Goal: Information Seeking & Learning: Check status

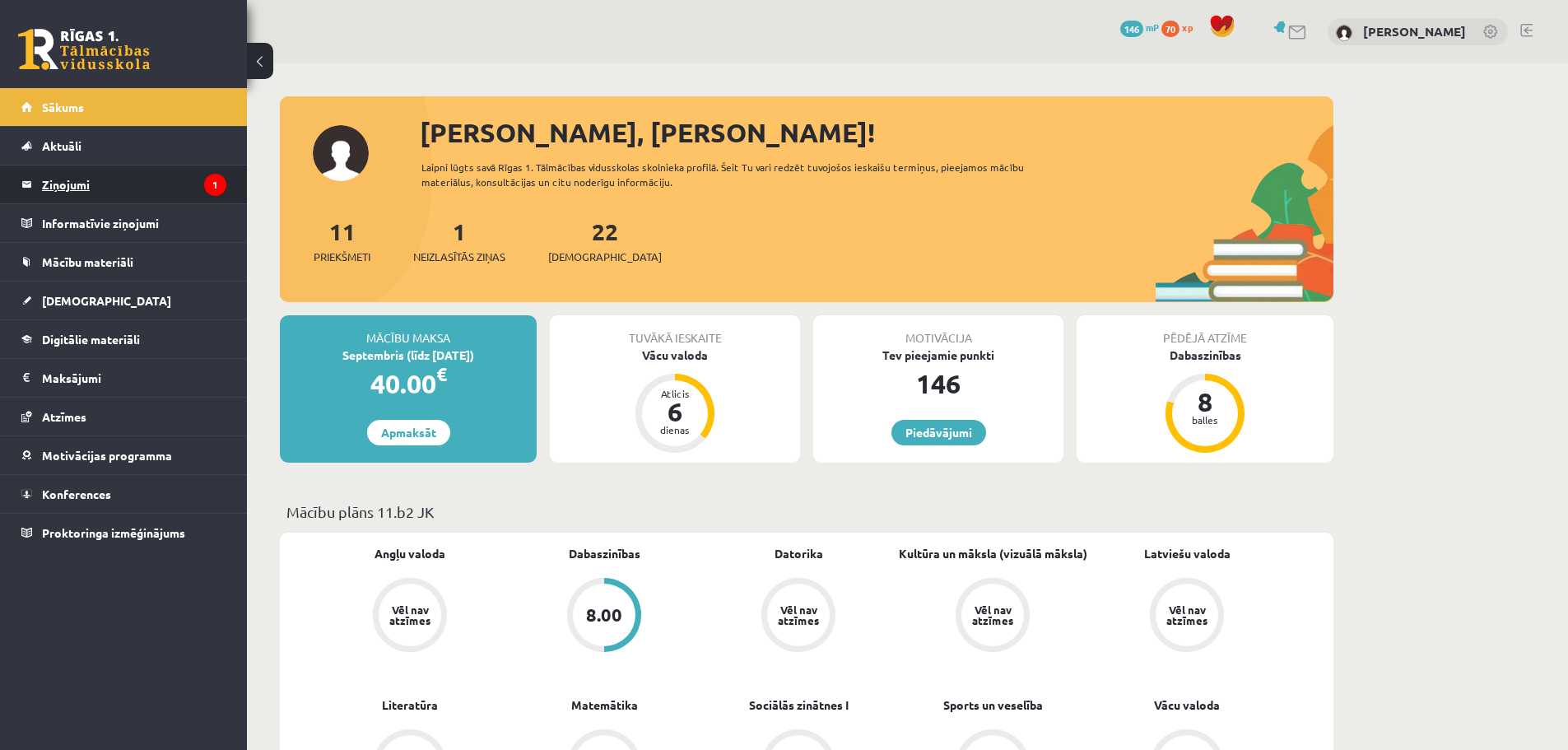
click at [103, 191] on legend "Ziņojumi 1" at bounding box center [134, 184] width 184 height 38
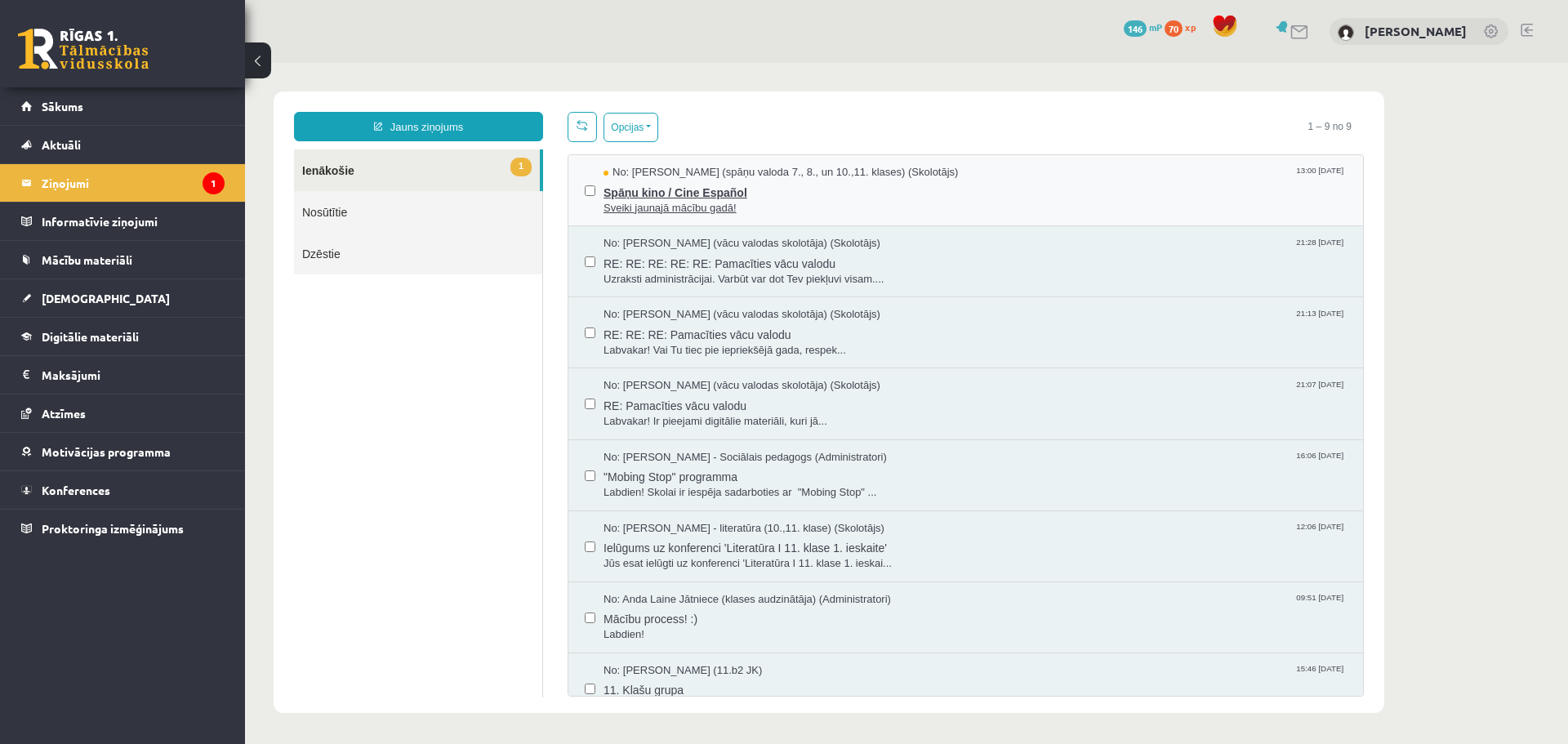
click at [833, 197] on span "Spāņu kino / Cine Español" at bounding box center [975, 190] width 743 height 20
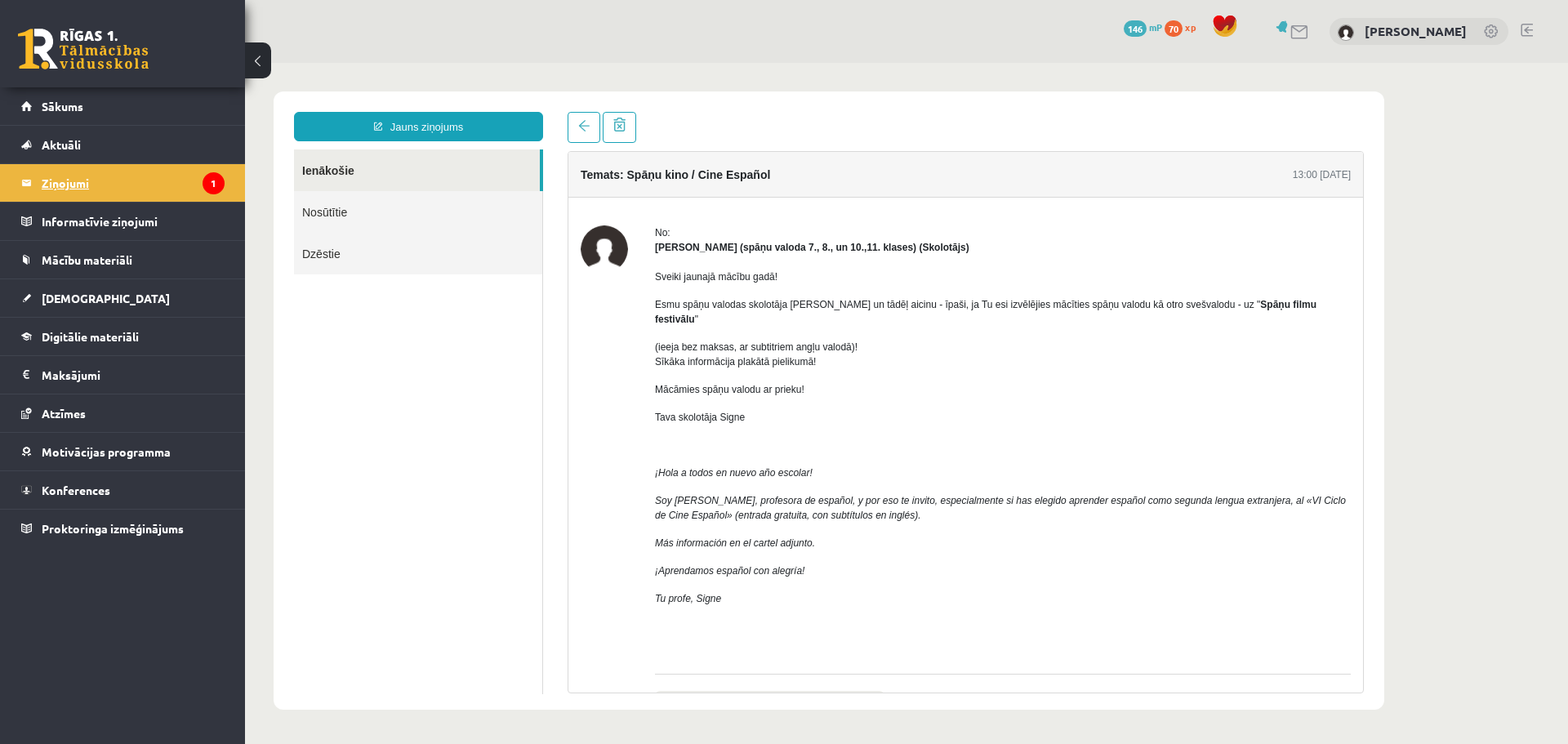
click at [145, 181] on legend "Ziņojumi 1" at bounding box center [133, 183] width 183 height 38
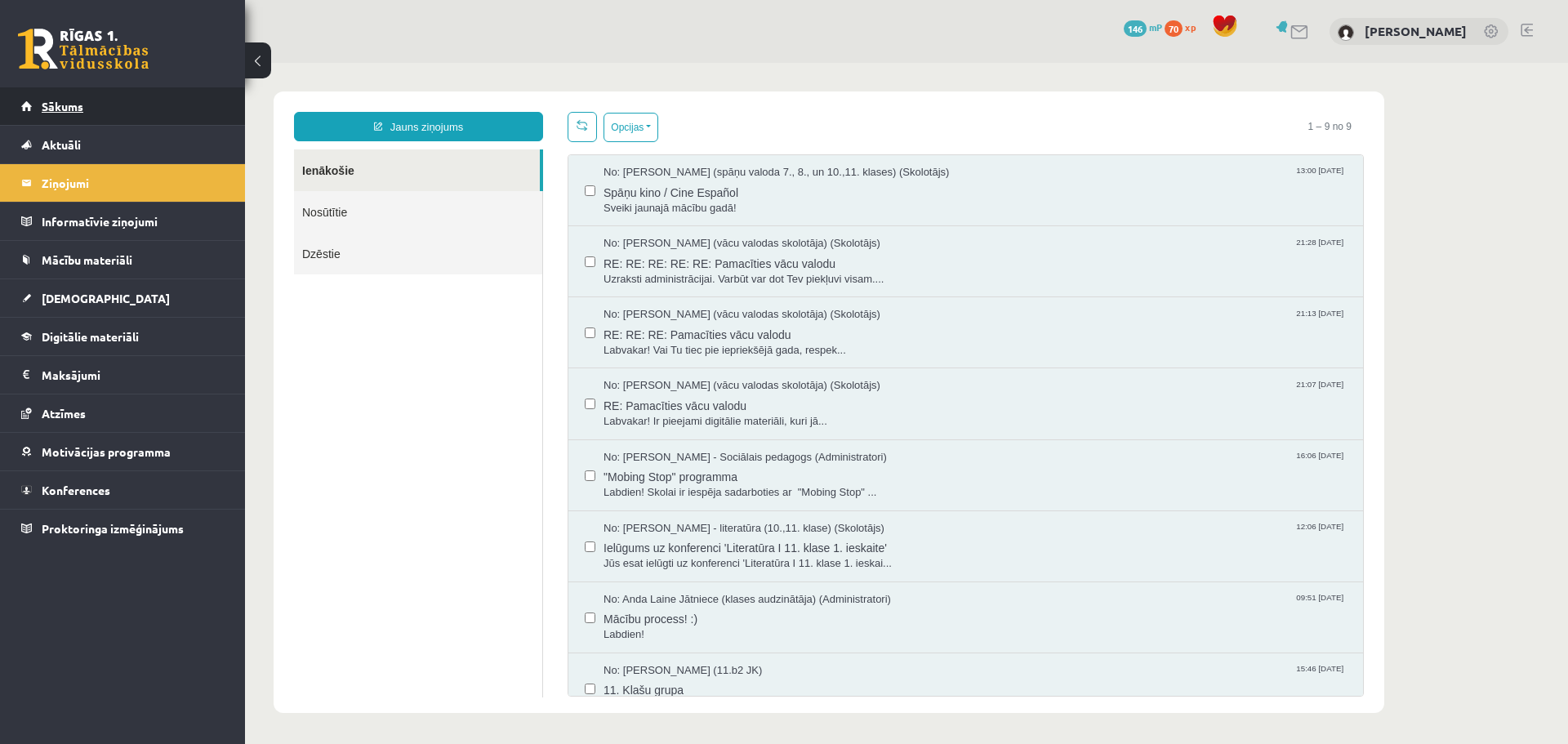
click at [130, 105] on link "Sākums" at bounding box center [122, 105] width 203 height 38
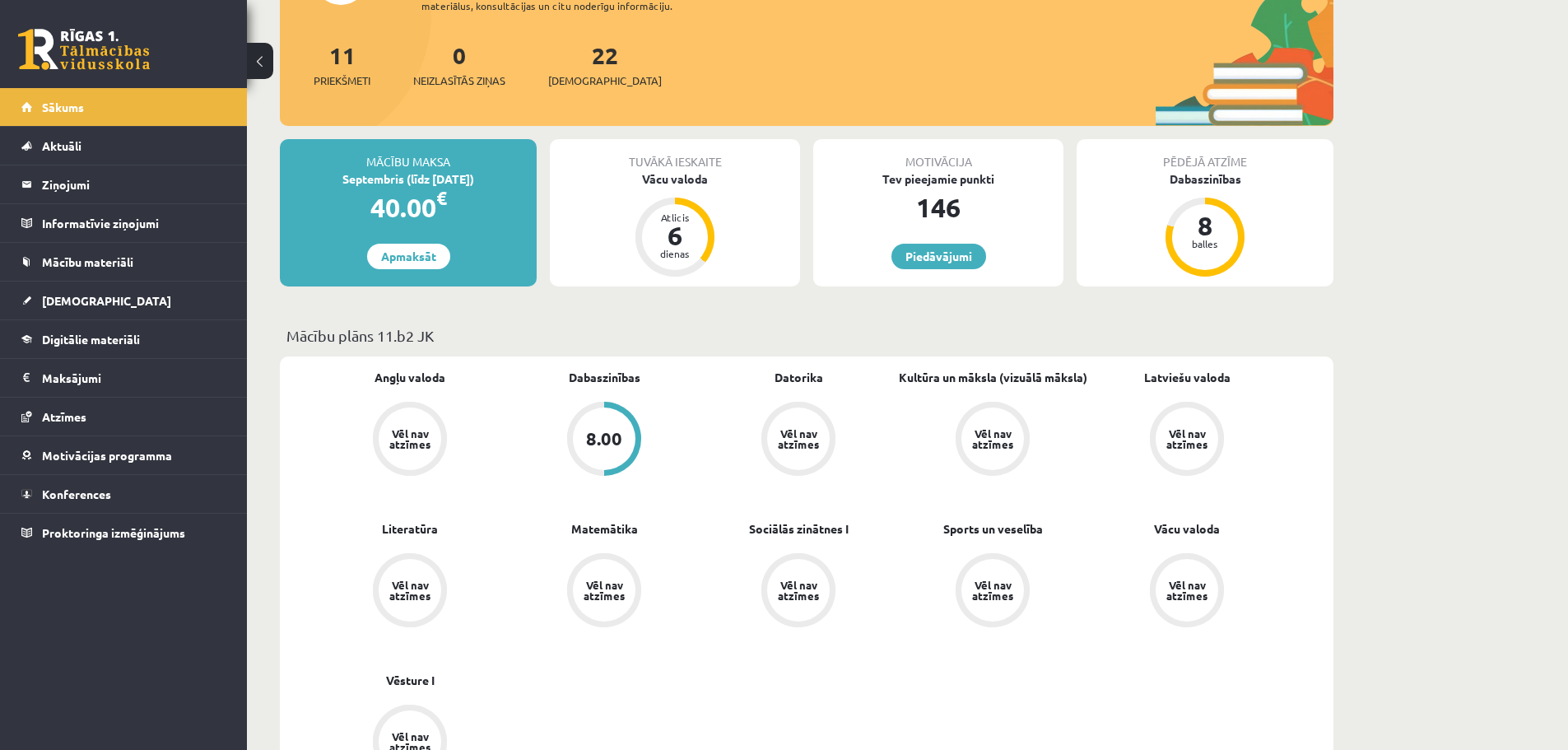
scroll to position [82, 0]
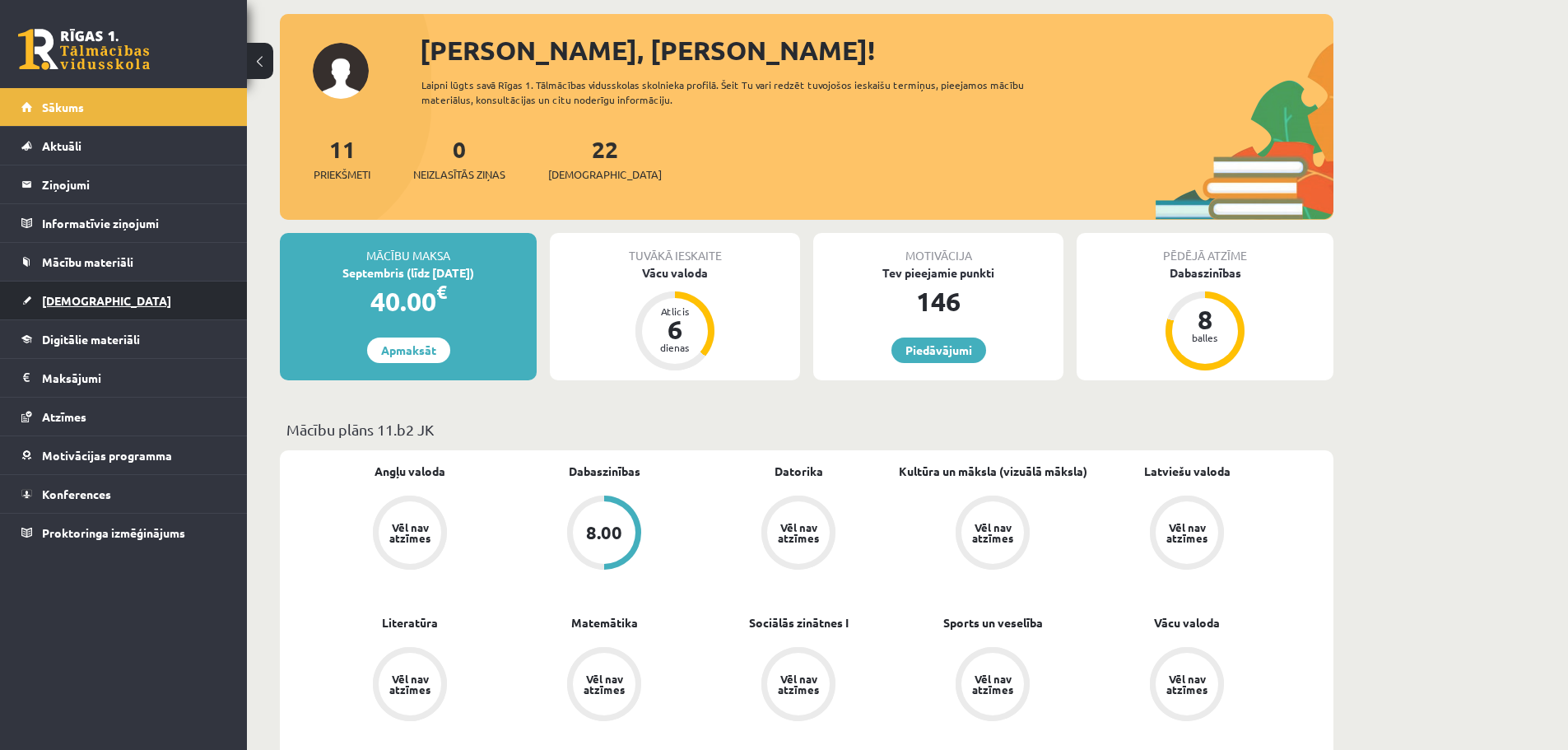
click at [83, 305] on span "[DEMOGRAPHIC_DATA]" at bounding box center [106, 300] width 129 height 15
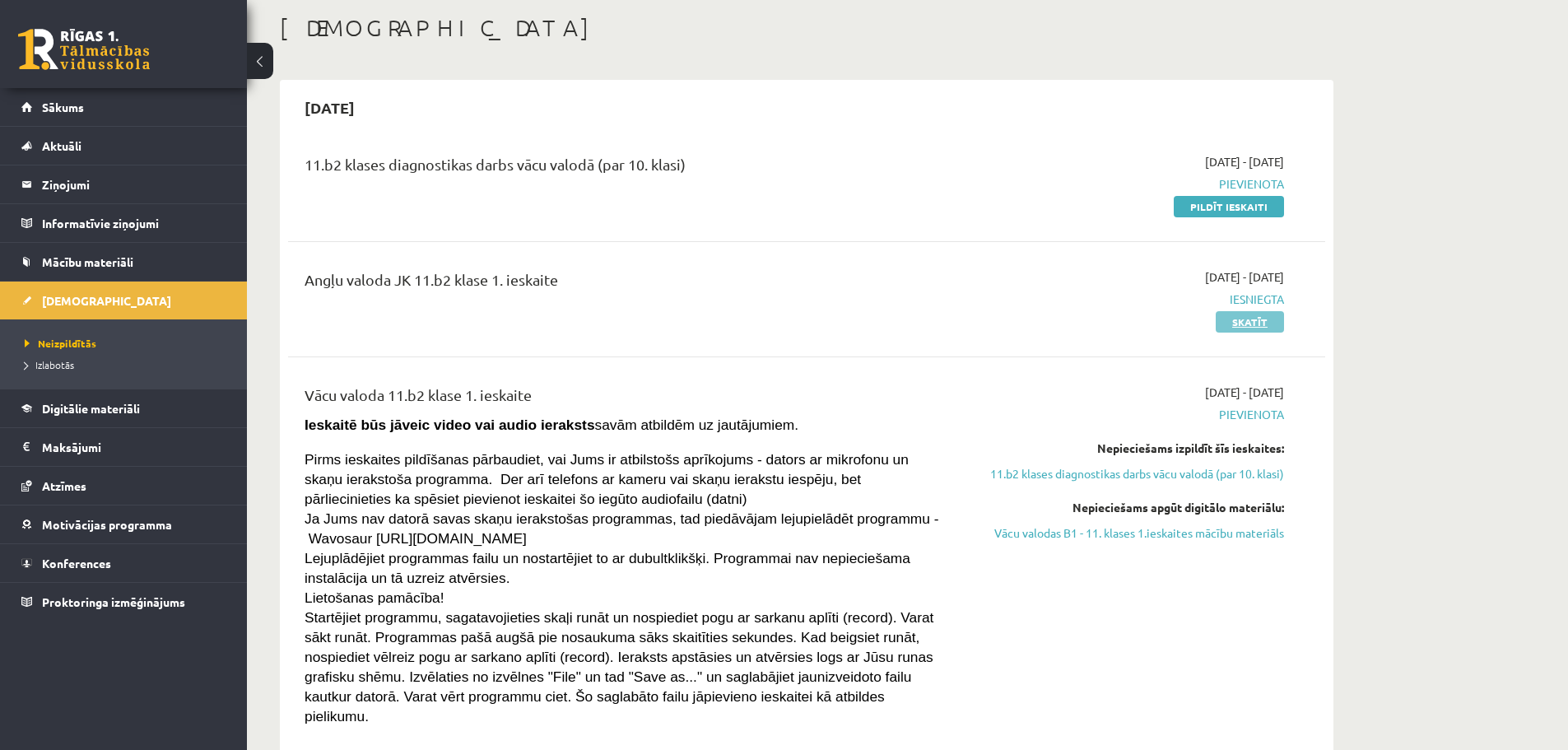
click at [1250, 320] on link "Skatīt" at bounding box center [1249, 321] width 68 height 21
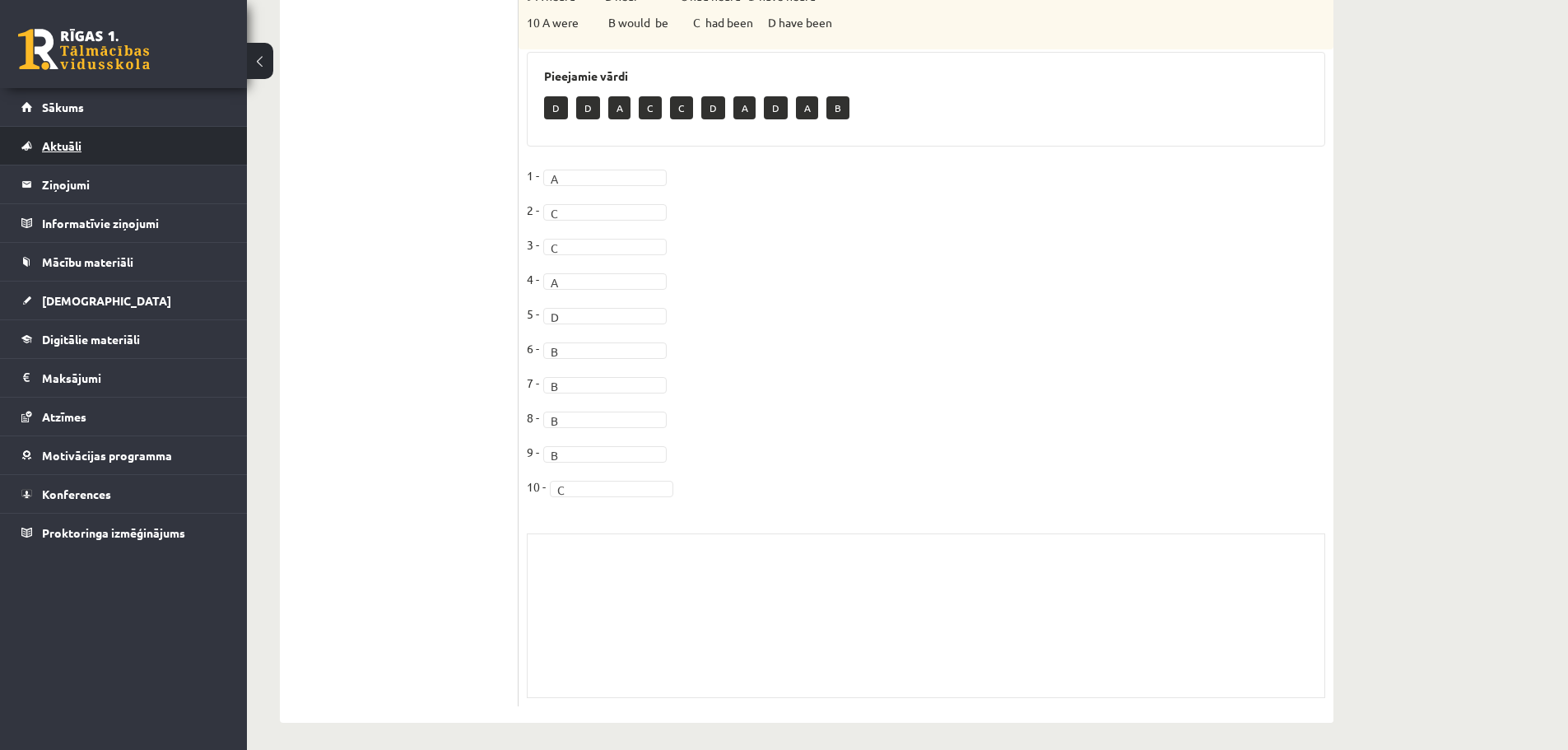
scroll to position [711, 0]
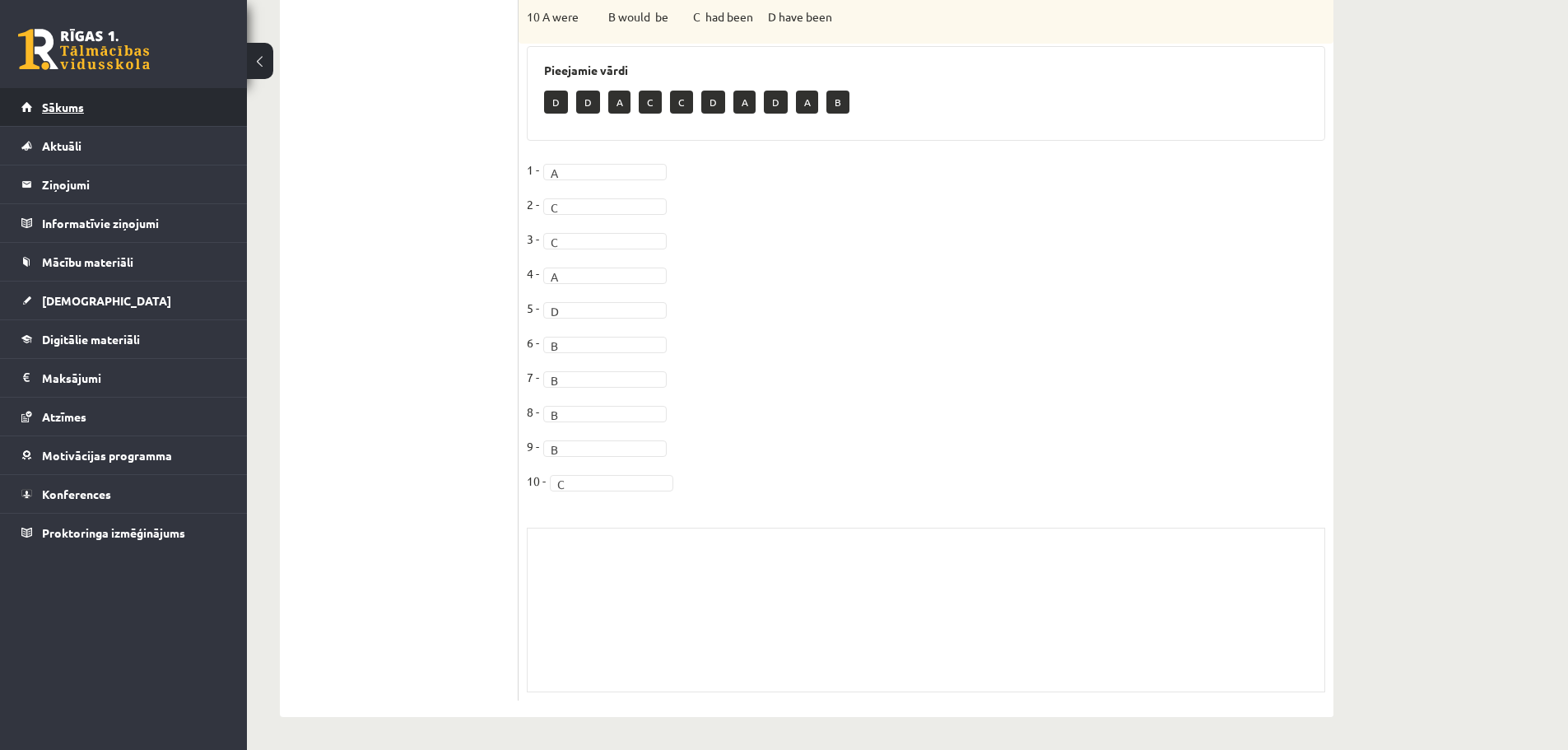
click at [81, 112] on span "Sākums" at bounding box center [62, 106] width 42 height 15
